Goal: Task Accomplishment & Management: Complete application form

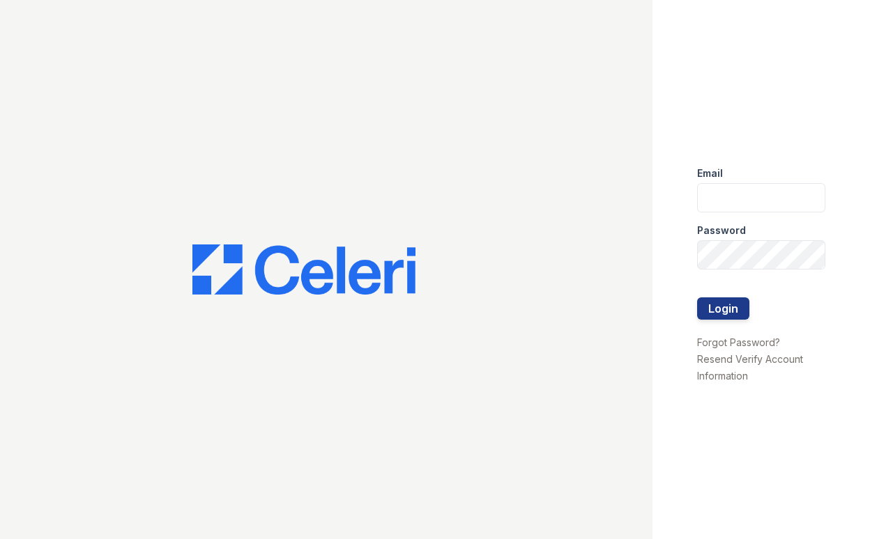
click at [747, 213] on div "Password" at bounding box center [761, 227] width 128 height 28
click at [740, 183] on input "email" at bounding box center [761, 197] width 128 height 29
type input "[EMAIL_ADDRESS][DOMAIN_NAME]"
click at [730, 312] on button "Login" at bounding box center [723, 309] width 52 height 22
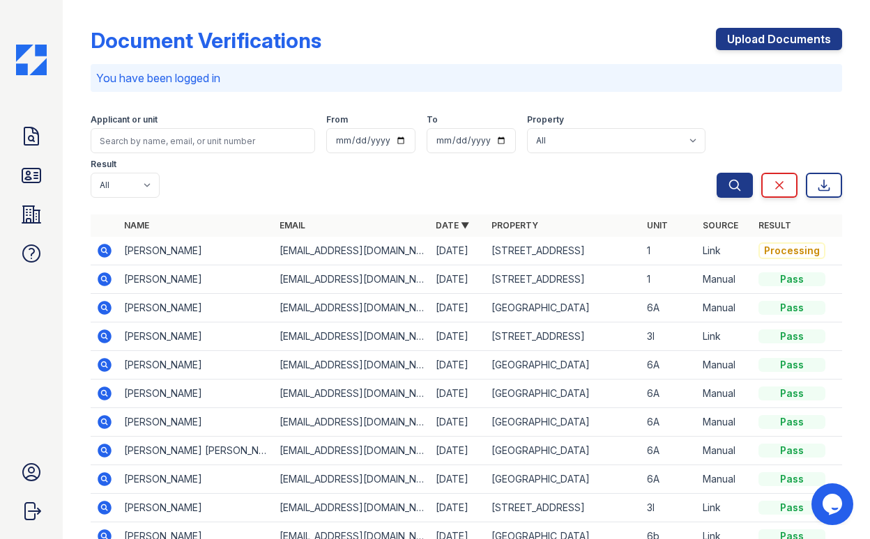
click at [176, 282] on td "Jasmin Power" at bounding box center [195, 280] width 155 height 29
click at [103, 284] on icon at bounding box center [105, 280] width 14 height 14
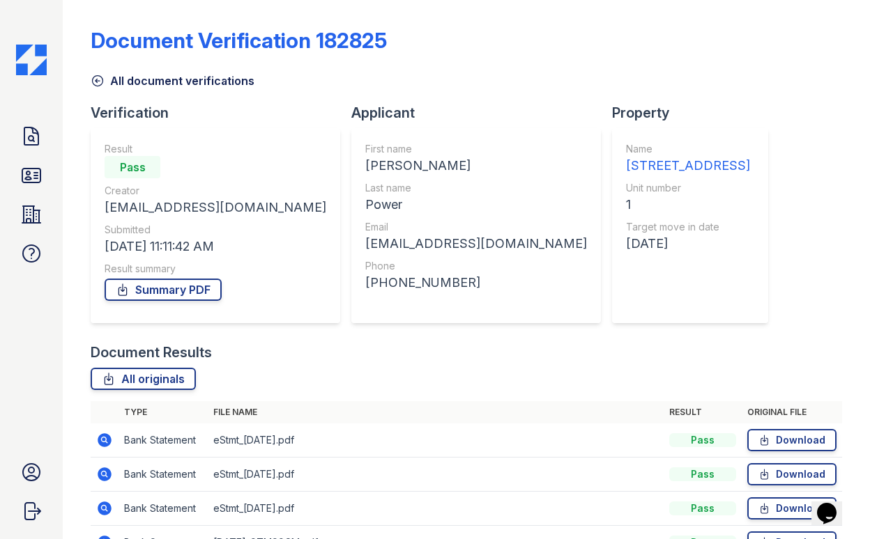
click at [36, 55] on img at bounding box center [31, 60] width 31 height 31
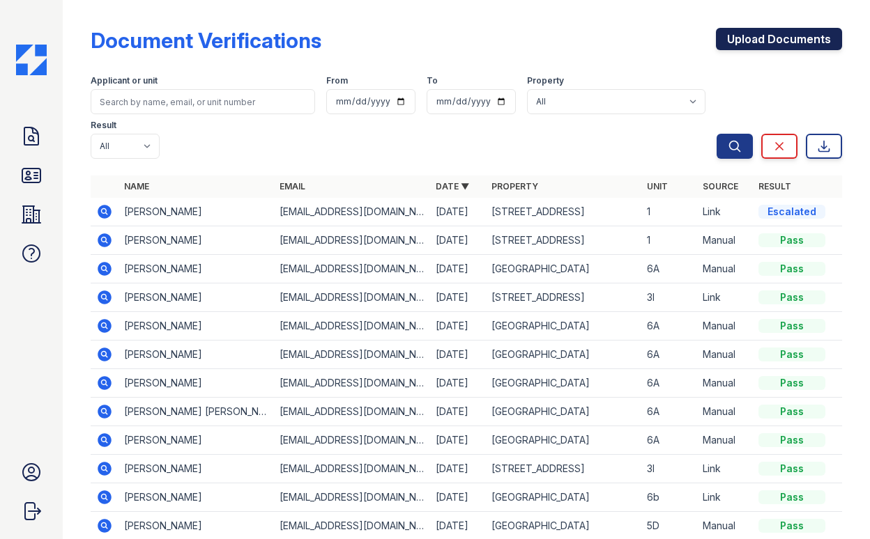
click at [767, 37] on link "Upload Documents" at bounding box center [779, 39] width 126 height 22
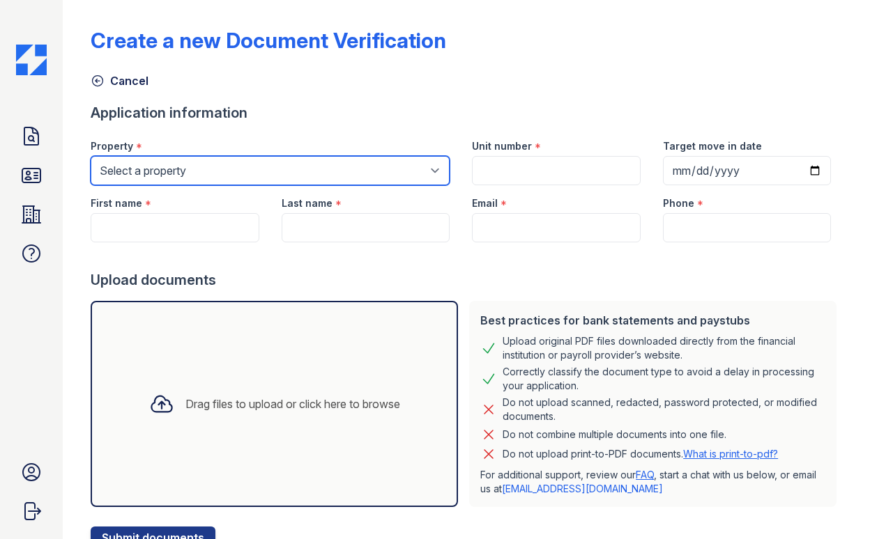
select select "5237"
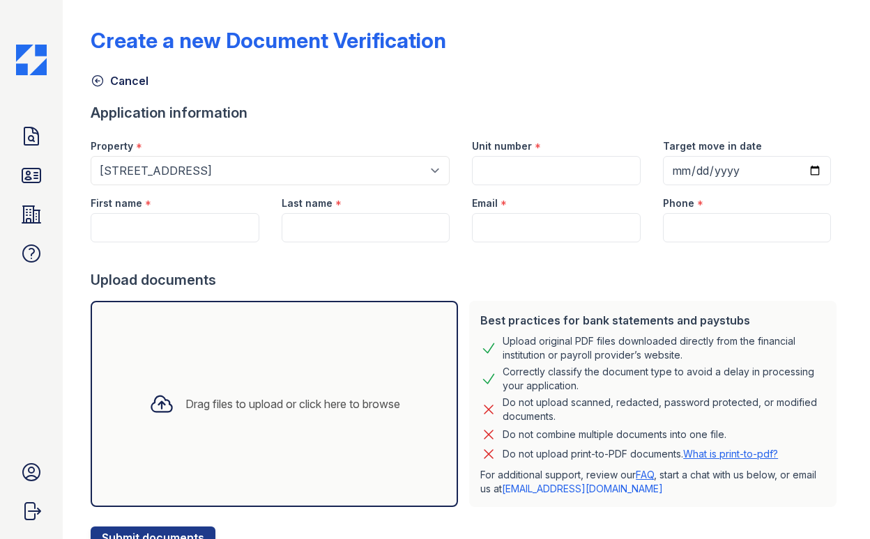
drag, startPoint x: 139, startPoint y: 210, endPoint x: 137, endPoint y: 220, distance: 10.0
click at [139, 210] on label "First name" at bounding box center [117, 204] width 52 height 14
click at [139, 213] on input "First name" at bounding box center [175, 227] width 169 height 29
click at [137, 220] on input "First name" at bounding box center [175, 227] width 169 height 29
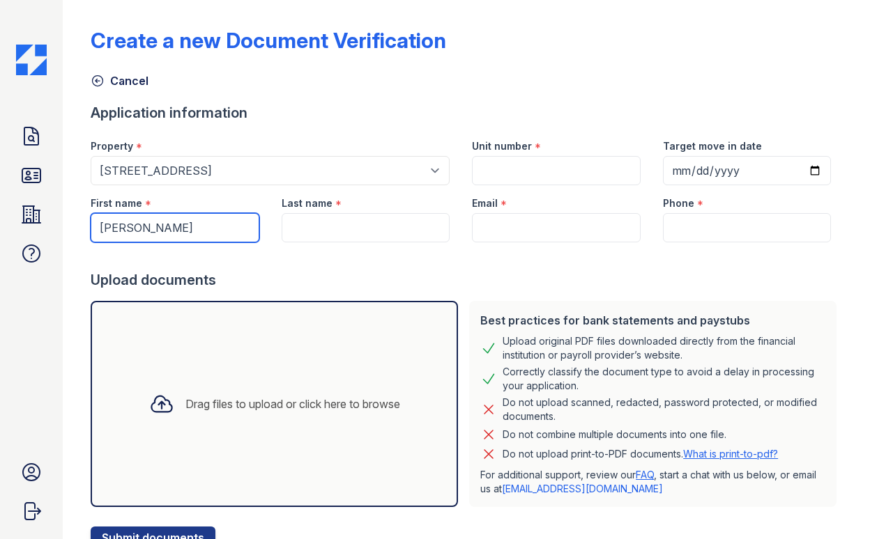
type input "Jasmin"
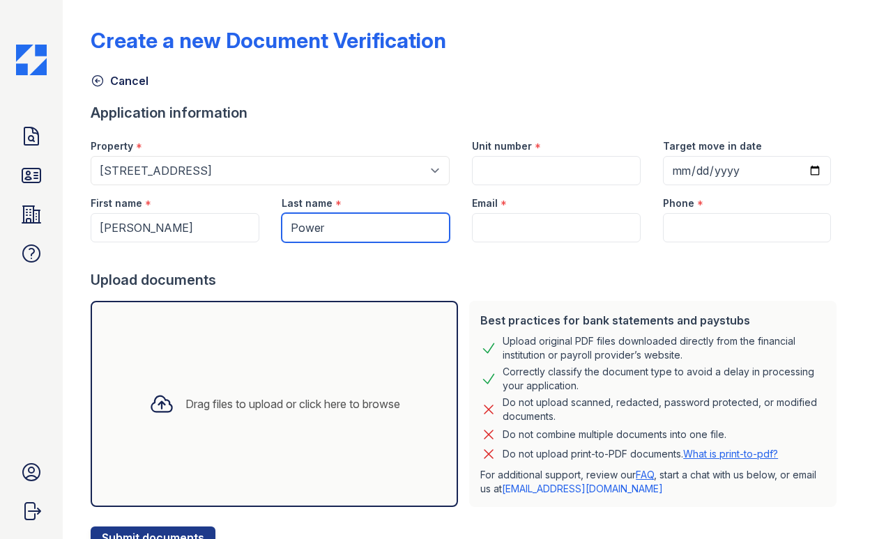
type input "Power"
drag, startPoint x: 529, startPoint y: 150, endPoint x: 528, endPoint y: 164, distance: 14.7
click at [528, 156] on div "Unit number *" at bounding box center [556, 156] width 191 height 57
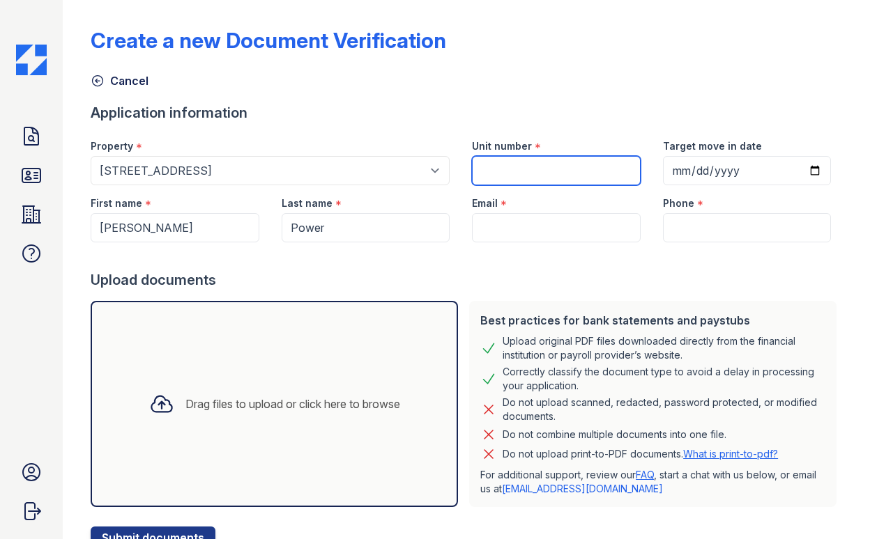
click at [528, 164] on input "Unit number" at bounding box center [556, 170] width 169 height 29
type input "1"
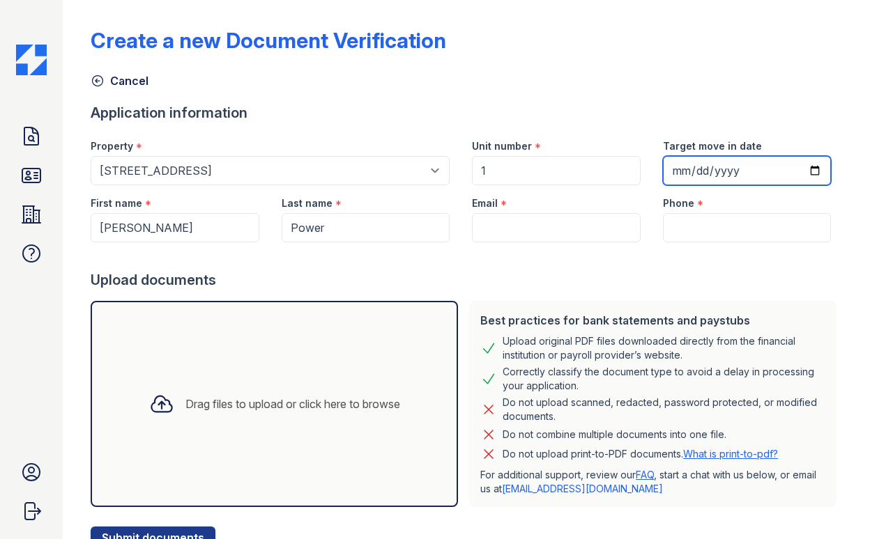
type input "2025-09-01"
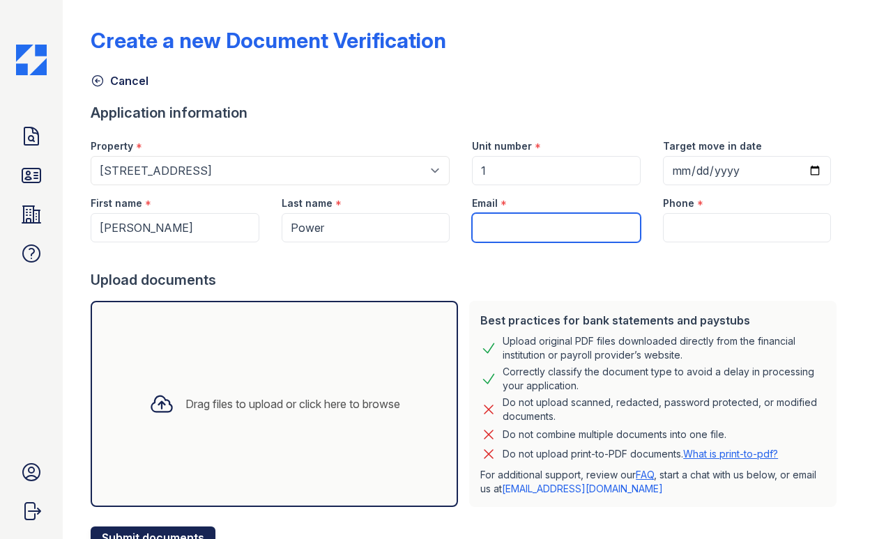
scroll to position [57, 0]
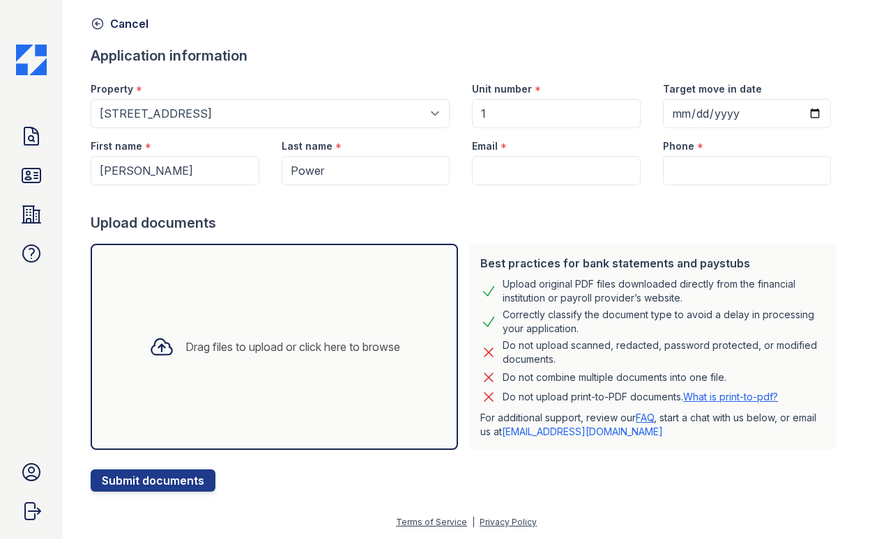
click at [191, 376] on div "Drag files to upload or click here to browse" at bounding box center [274, 347] width 367 height 206
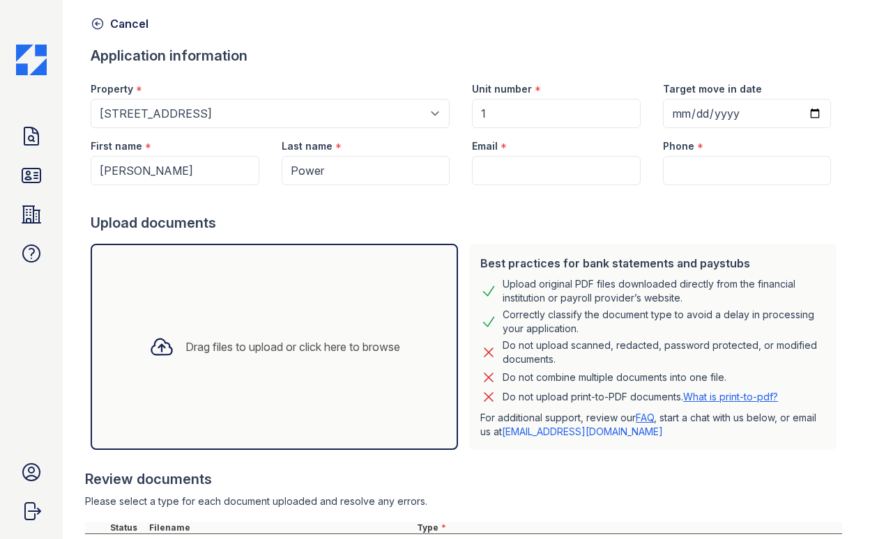
scroll to position [252, 0]
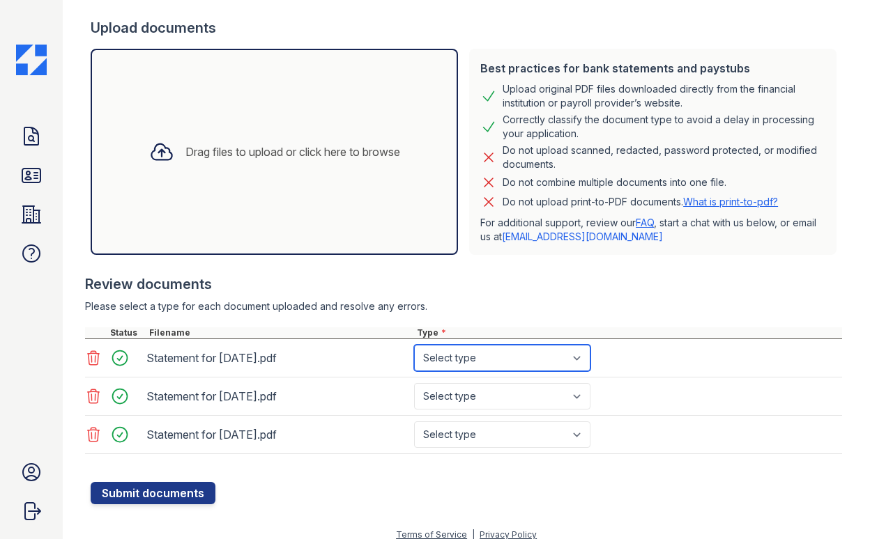
select select "paystub"
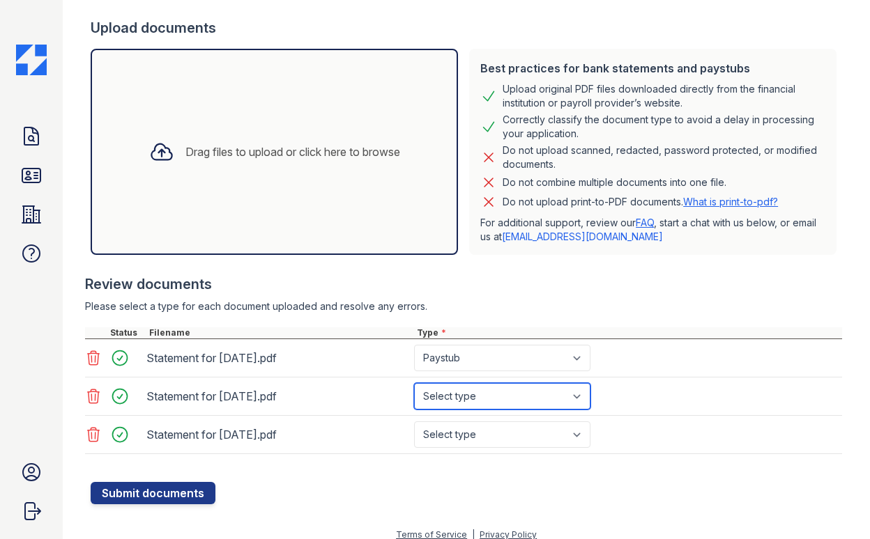
select select "paystub"
click at [476, 420] on div "Statement for Aug 15, 2025.pdf Select type Paystub Bank Statement Offer Letter …" at bounding box center [463, 435] width 757 height 38
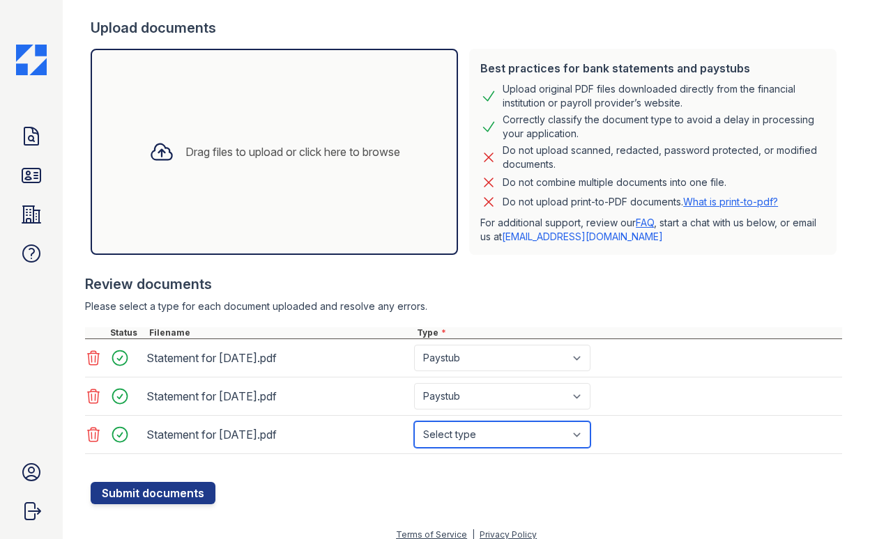
select select "paystub"
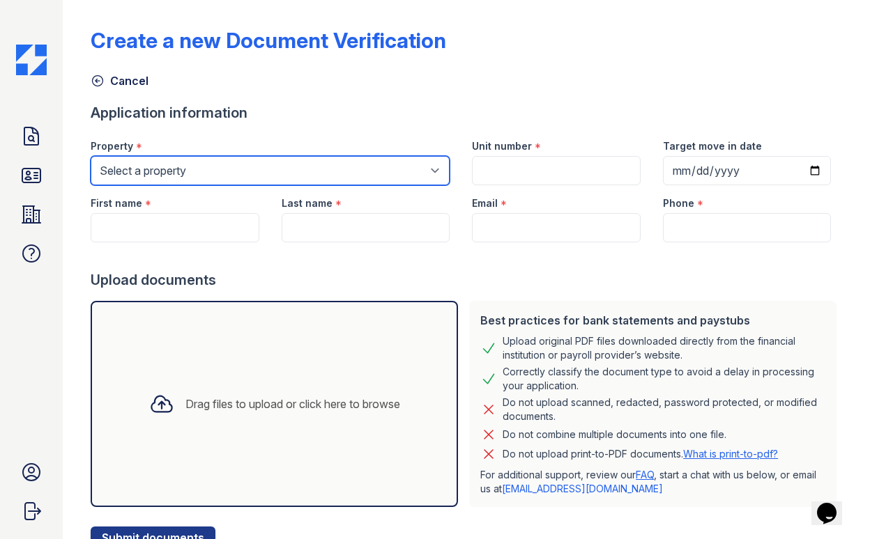
select select "5237"
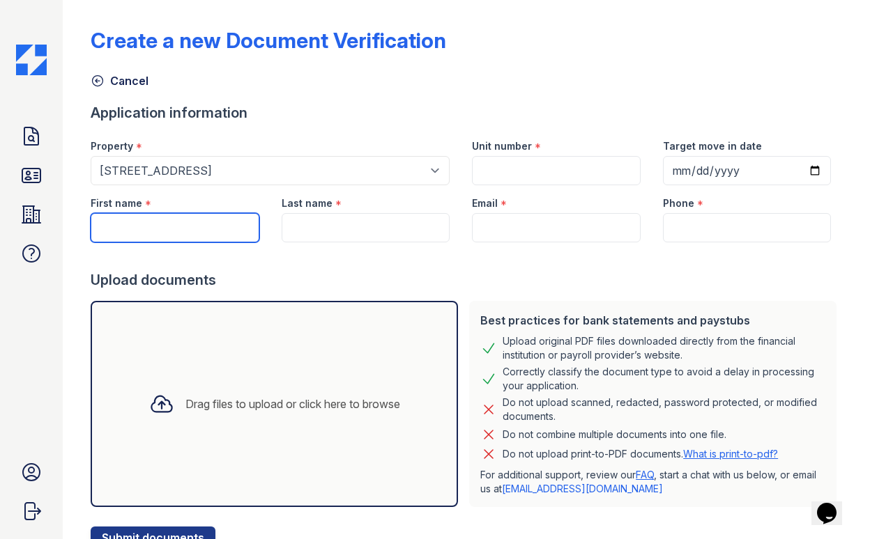
drag, startPoint x: 59, startPoint y: 539, endPoint x: 215, endPoint y: 222, distance: 352.9
type input "[PERSON_NAME]"
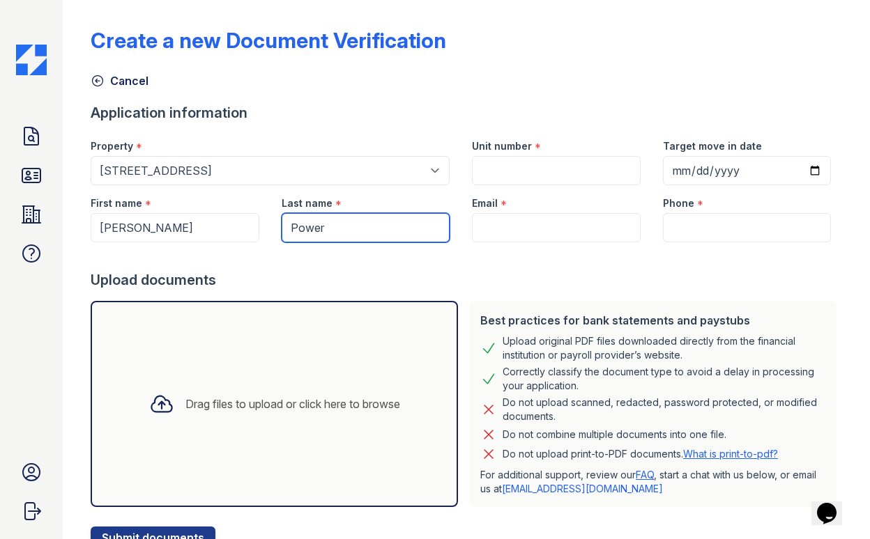
type input "Power"
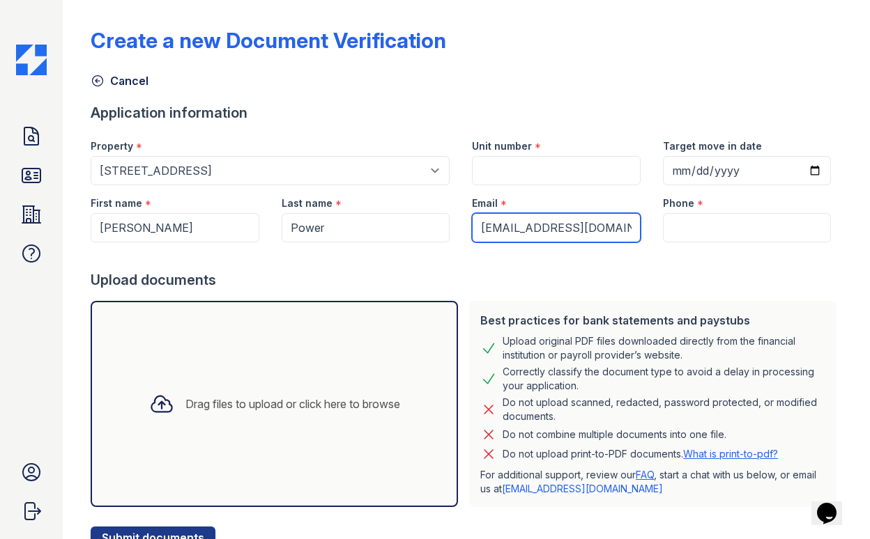
type input "[EMAIL_ADDRESS][DOMAIN_NAME]"
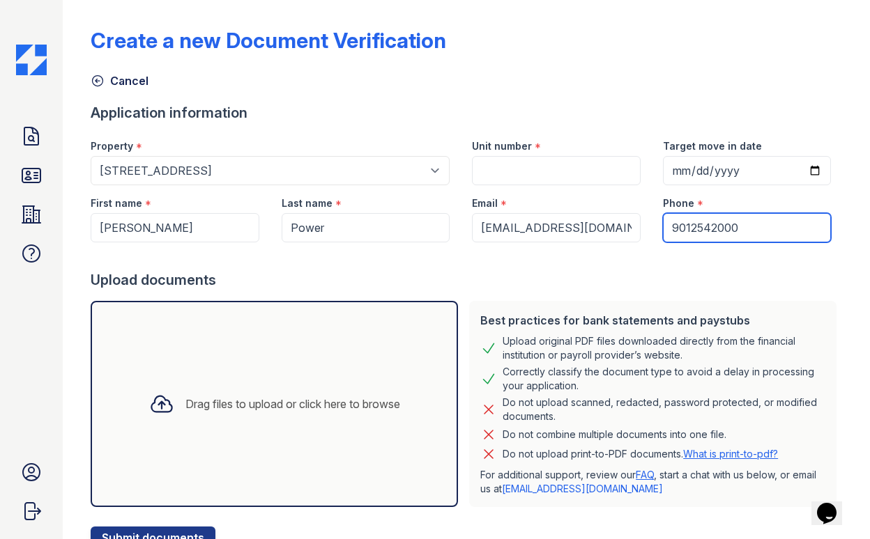
type input "9012542000"
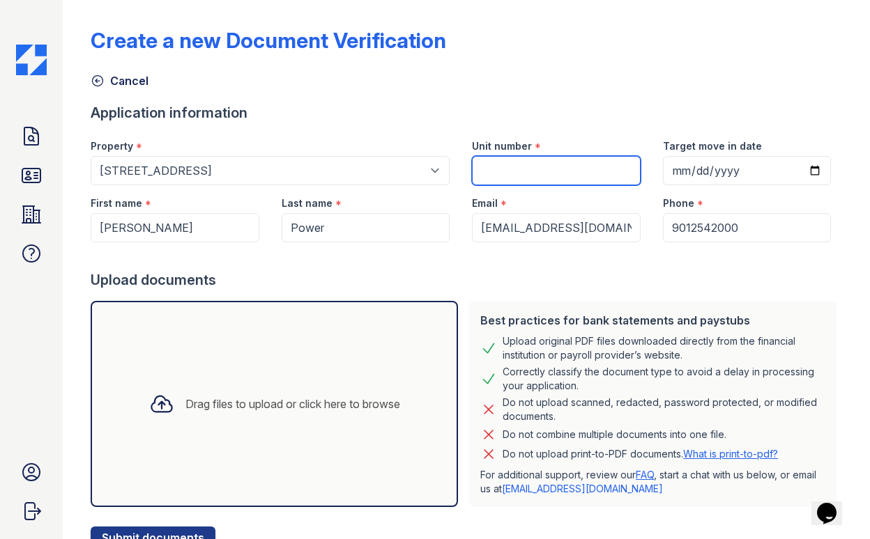
click at [492, 174] on input "Unit number" at bounding box center [556, 170] width 169 height 29
type input "1"
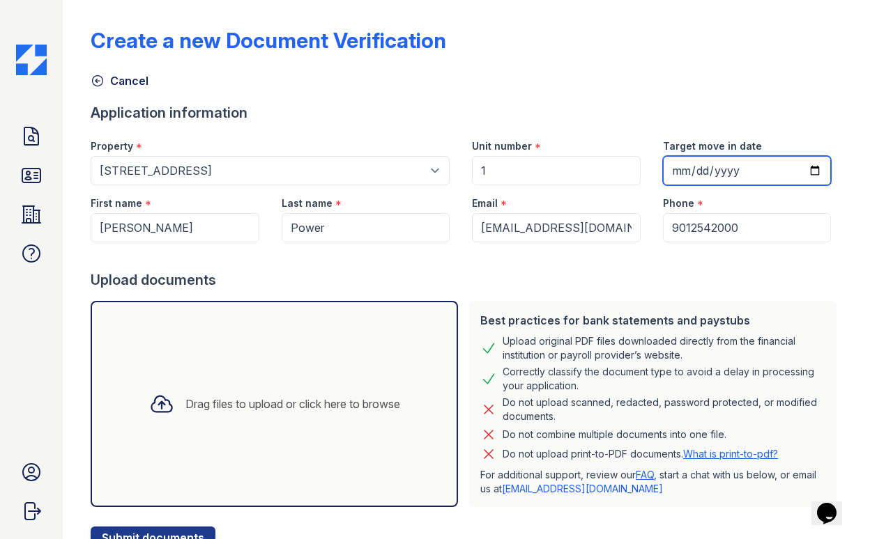
click at [695, 176] on input "Target move in date" at bounding box center [747, 170] width 169 height 29
click at [673, 169] on input "Target move in date" at bounding box center [747, 170] width 169 height 29
type input "2025-09-01"
click at [641, 119] on div "Application information" at bounding box center [466, 113] width 751 height 20
click at [536, 116] on div "Application information" at bounding box center [466, 113] width 751 height 20
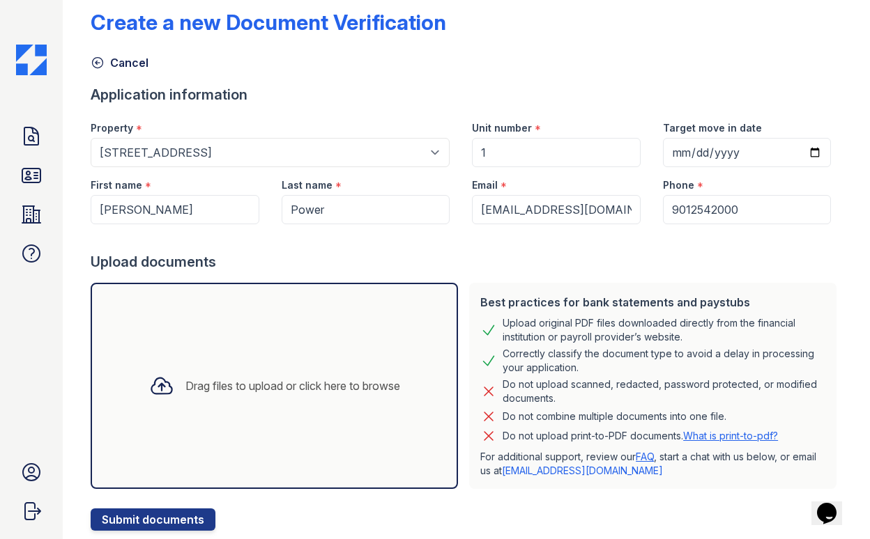
scroll to position [57, 0]
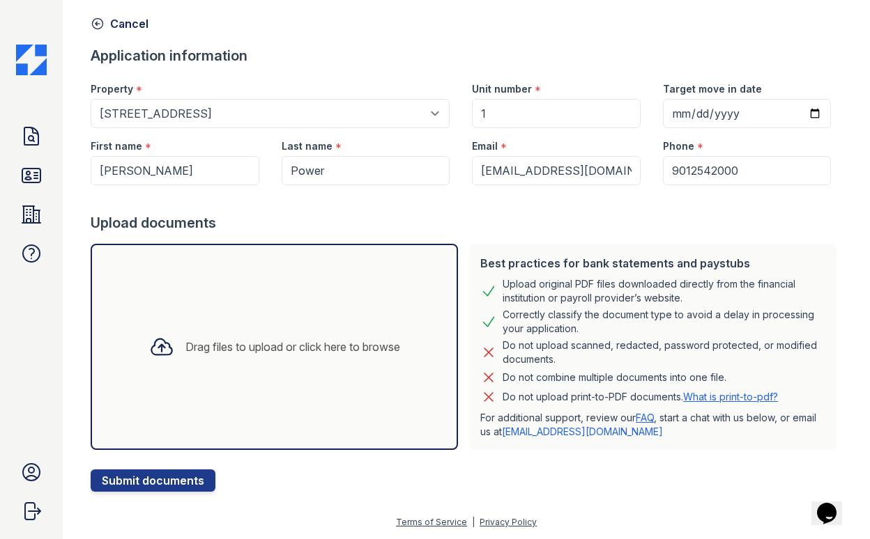
click at [303, 328] on div "Drag files to upload or click here to browse" at bounding box center [274, 346] width 273 height 47
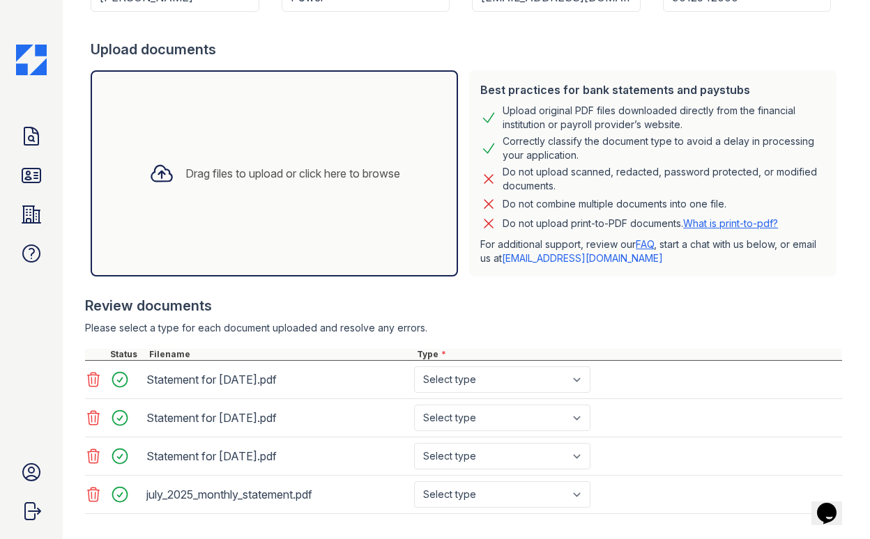
scroll to position [302, 0]
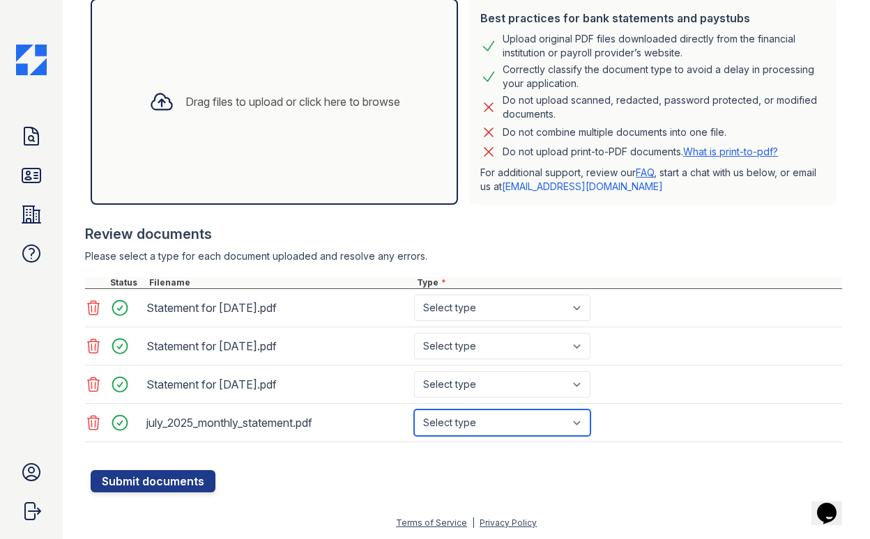
select select "bank_statement"
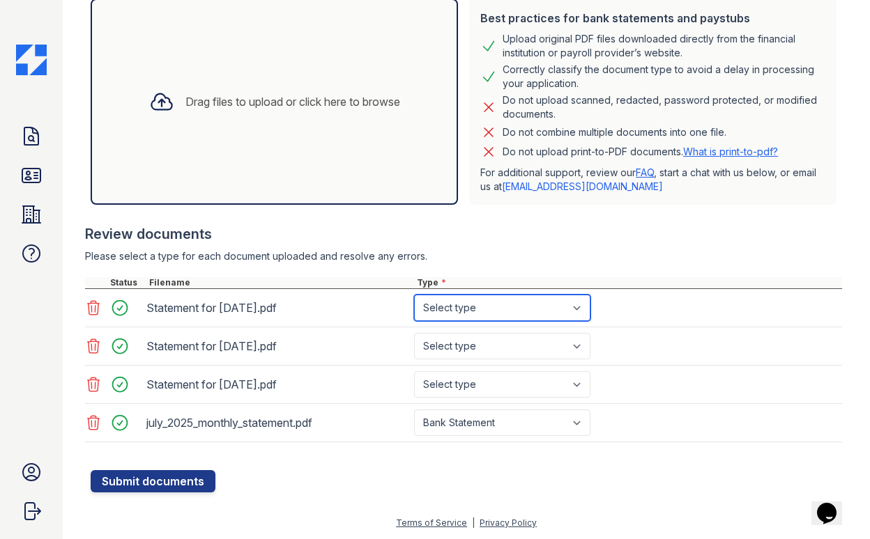
select select "paystub"
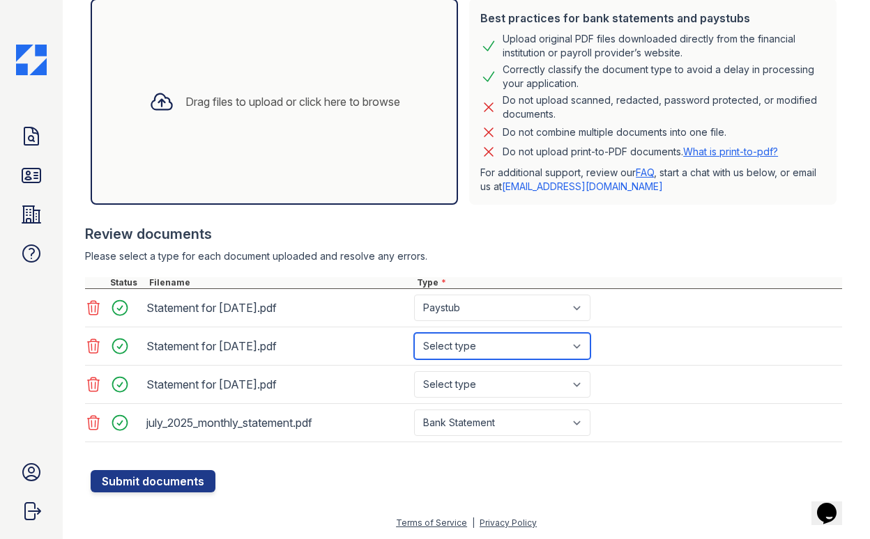
select select "paystub"
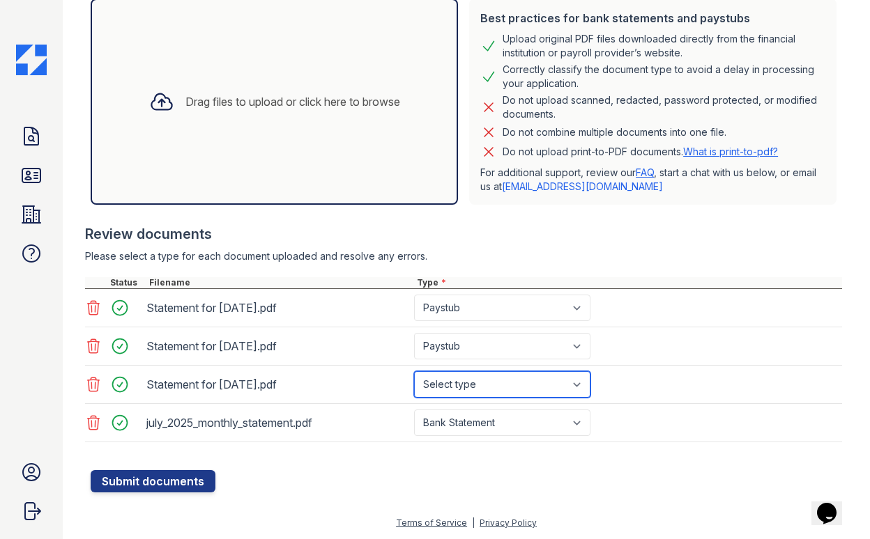
select select "paystub"
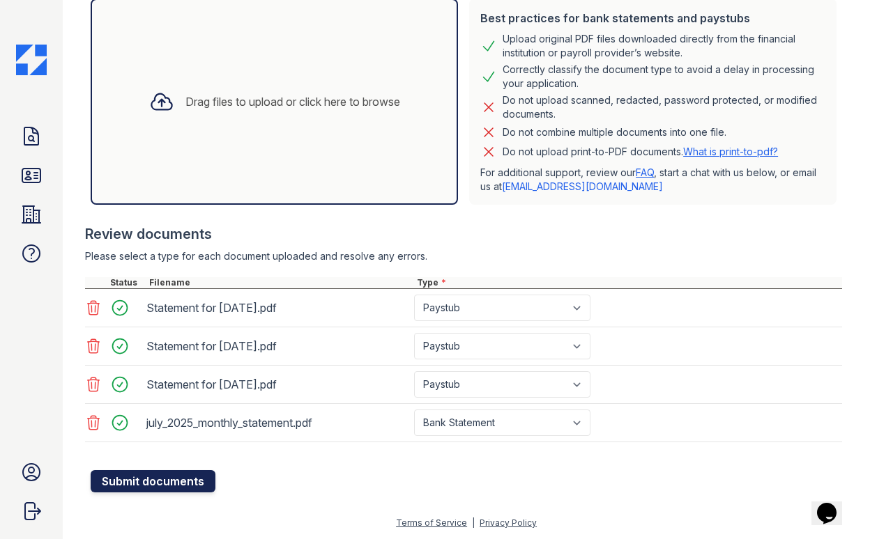
click at [146, 486] on button "Submit documents" at bounding box center [153, 481] width 125 height 22
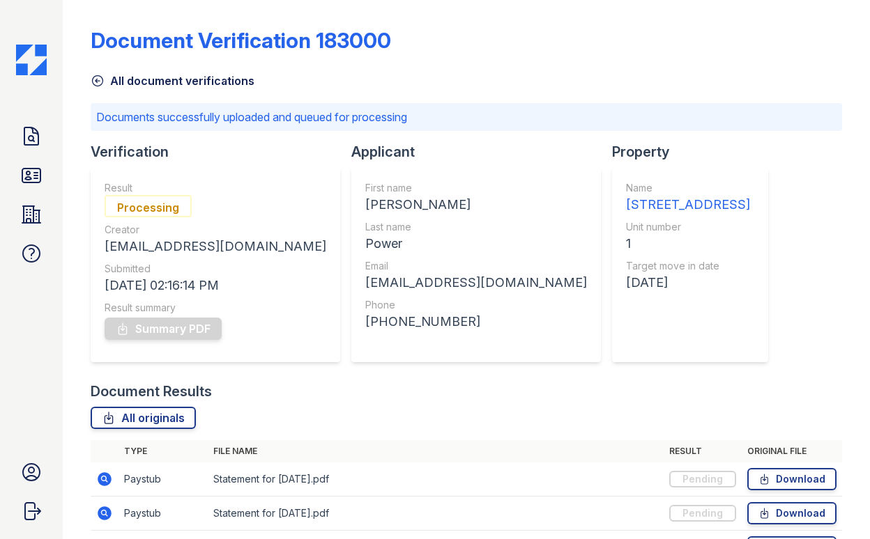
click at [34, 75] on div "Doc Verifications ID Verifications Properties FAQ Office Madehome The Jay Group…" at bounding box center [31, 269] width 63 height 539
click at [37, 53] on img at bounding box center [31, 60] width 31 height 31
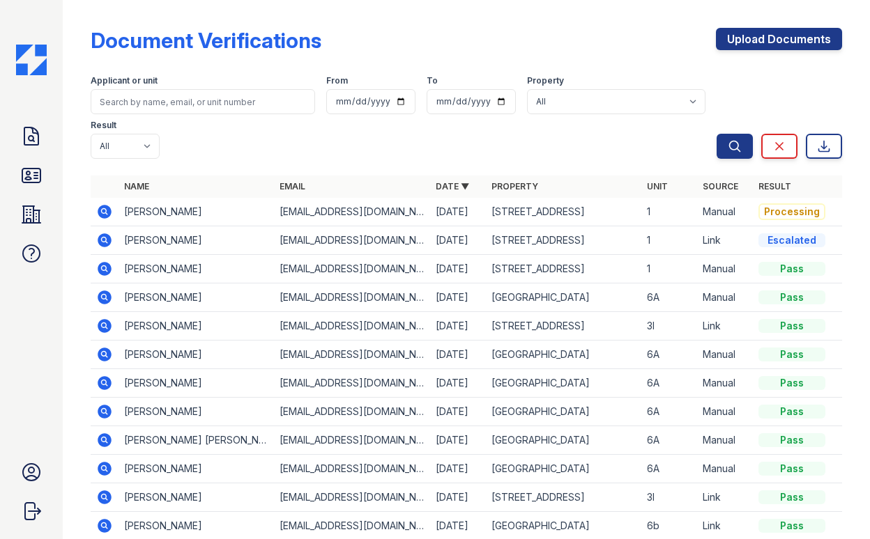
click at [158, 209] on td "[PERSON_NAME]" at bounding box center [195, 212] width 155 height 29
click at [109, 267] on icon at bounding box center [105, 269] width 14 height 14
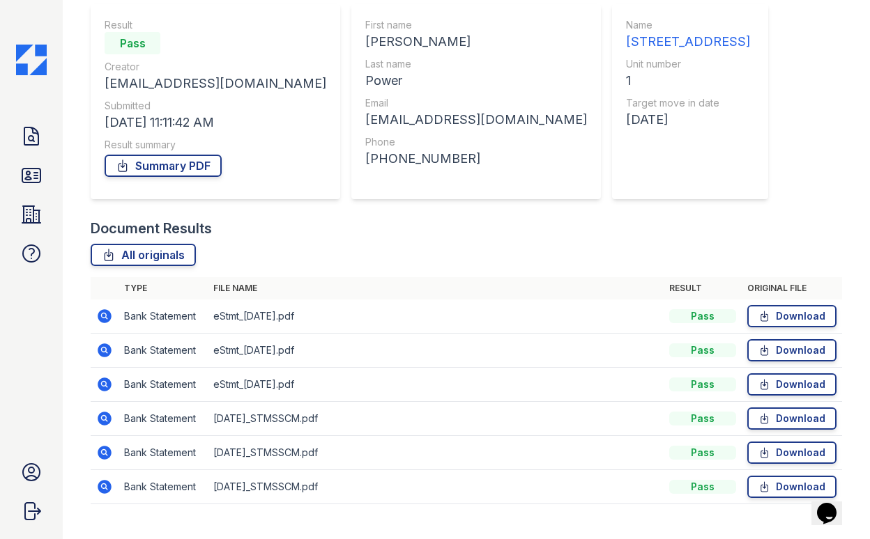
scroll to position [151, 0]
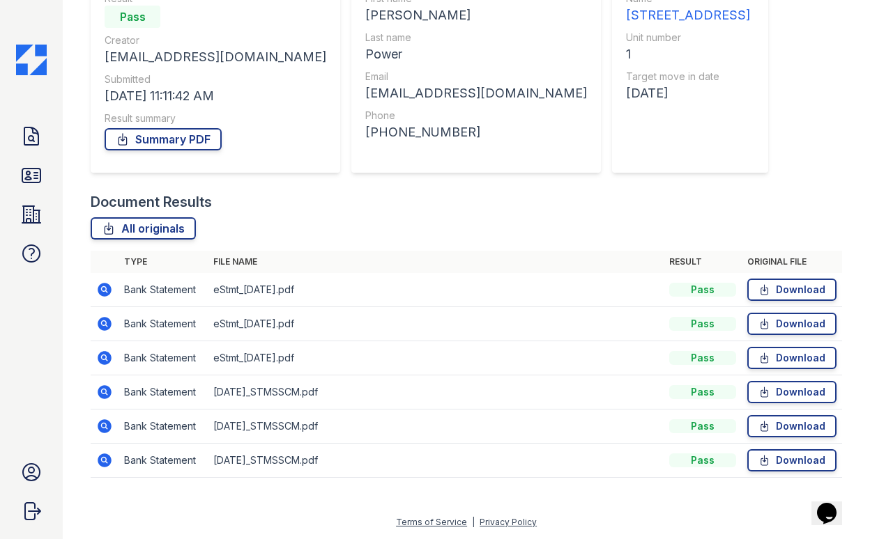
click at [91, 460] on td at bounding box center [105, 461] width 28 height 34
click at [95, 459] on td at bounding box center [105, 461] width 28 height 34
click at [100, 459] on icon at bounding box center [105, 461] width 14 height 14
